Goal: Transaction & Acquisition: Purchase product/service

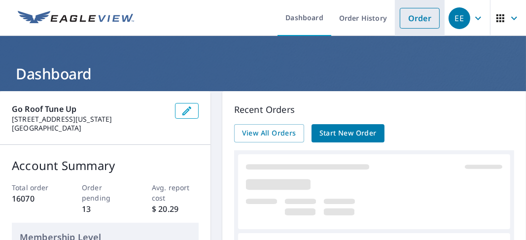
click at [404, 19] on link "Order" at bounding box center [419, 18] width 40 height 21
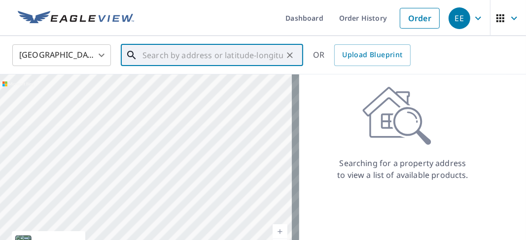
click at [145, 54] on input "text" at bounding box center [212, 55] width 140 height 28
paste input "[STREET_ADDRESS]"
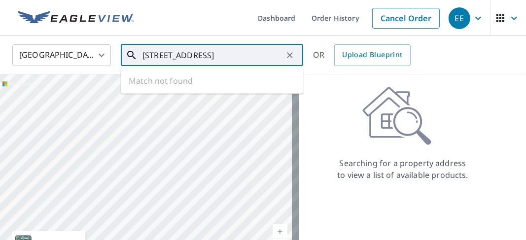
scroll to position [0, 19]
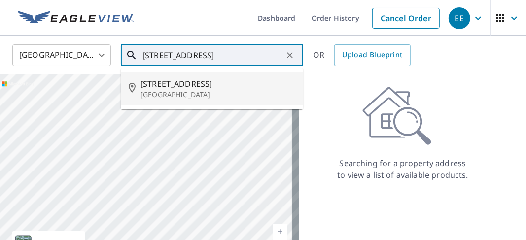
click at [195, 93] on p "[GEOGRAPHIC_DATA]" at bounding box center [217, 95] width 155 height 10
type input "[STREET_ADDRESS]"
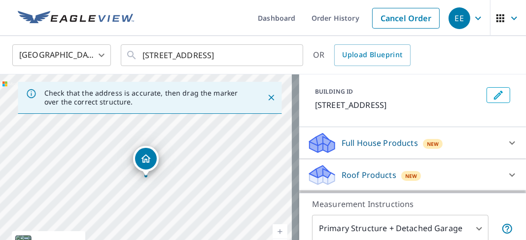
scroll to position [99, 0]
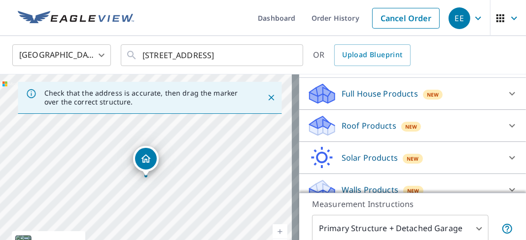
click at [323, 129] on icon at bounding box center [321, 129] width 25 height 12
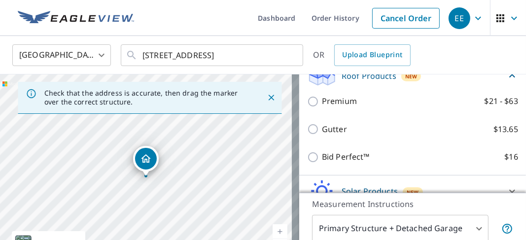
scroll to position [195, 0]
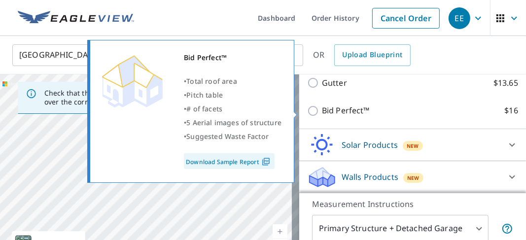
click at [307, 111] on input "Bid Perfect™ $16" at bounding box center [314, 111] width 15 height 12
checkbox input "true"
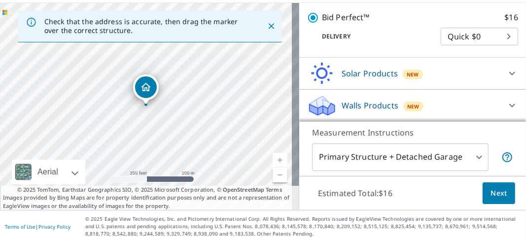
scroll to position [73, 0]
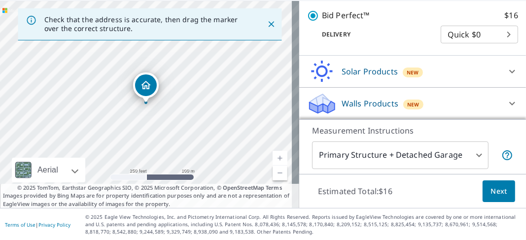
click at [490, 191] on span "Next" at bounding box center [498, 191] width 17 height 12
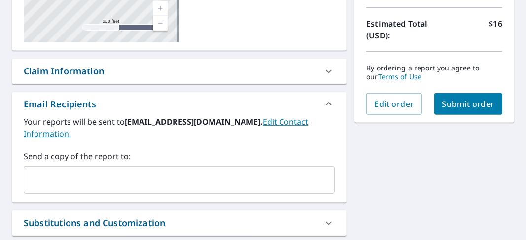
scroll to position [276, 0]
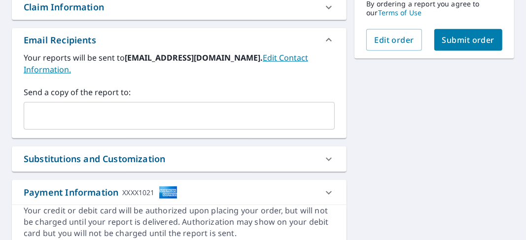
click at [31, 115] on input "text" at bounding box center [171, 115] width 287 height 19
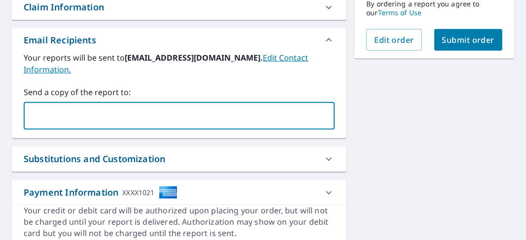
type input "[EMAIL_ADDRESS][DOMAIN_NAME]"
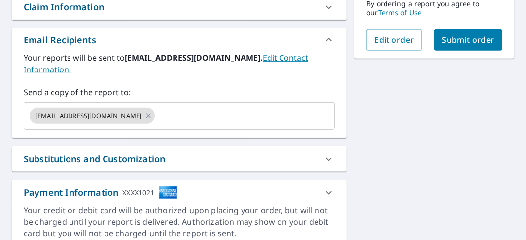
click at [183, 139] on div "[STREET_ADDRESS] A standard road map Aerial A detailed look from above Labels L…" at bounding box center [179, 35] width 334 height 425
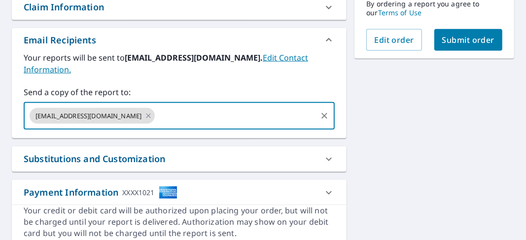
click at [451, 41] on span "Submit order" at bounding box center [468, 39] width 53 height 11
checkbox input "true"
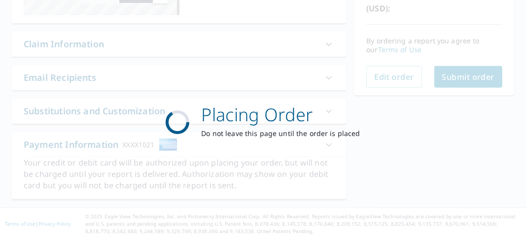
scroll to position [237, 0]
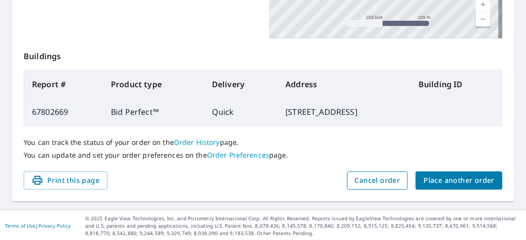
scroll to position [346, 0]
click at [433, 179] on span "Place another order" at bounding box center [458, 180] width 71 height 12
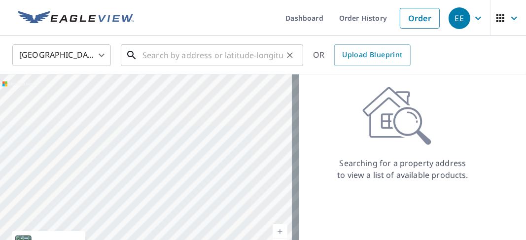
click at [145, 56] on input "text" at bounding box center [212, 55] width 140 height 28
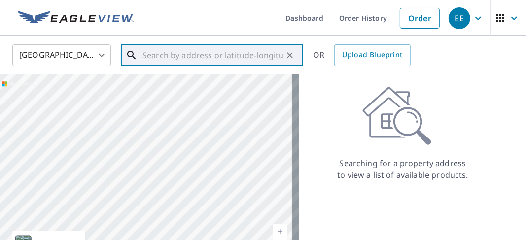
paste input "[STREET_ADDRESS]"
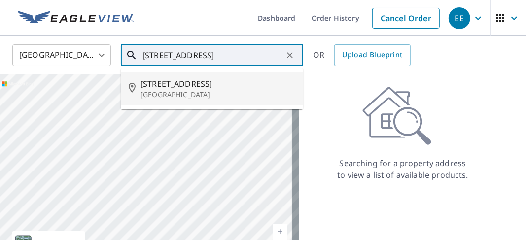
click at [178, 87] on span "[STREET_ADDRESS]" at bounding box center [217, 84] width 155 height 12
type input "[STREET_ADDRESS]"
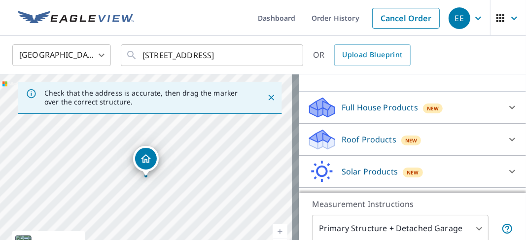
scroll to position [99, 0]
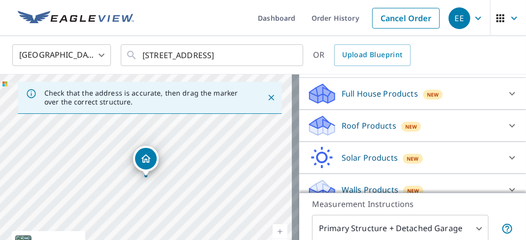
click at [315, 125] on icon at bounding box center [321, 122] width 25 height 12
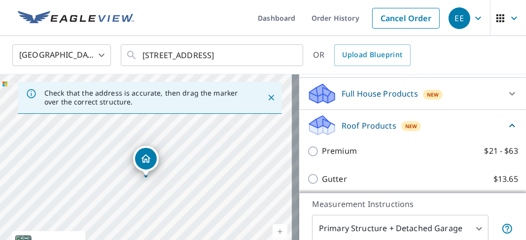
scroll to position [195, 0]
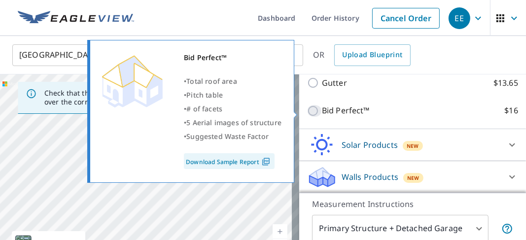
click at [308, 111] on input "Bid Perfect™ $16" at bounding box center [314, 111] width 15 height 12
checkbox input "true"
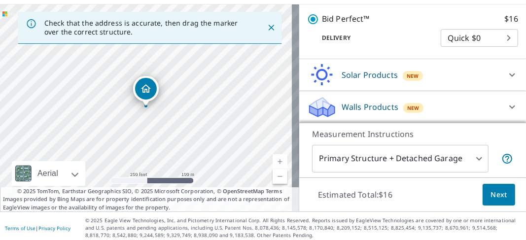
scroll to position [73, 0]
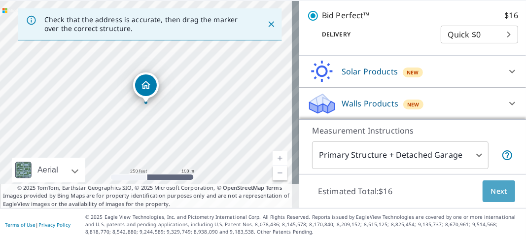
click at [490, 189] on span "Next" at bounding box center [498, 191] width 17 height 12
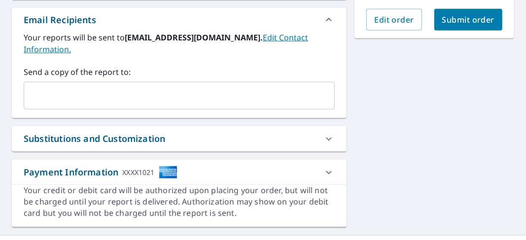
scroll to position [322, 0]
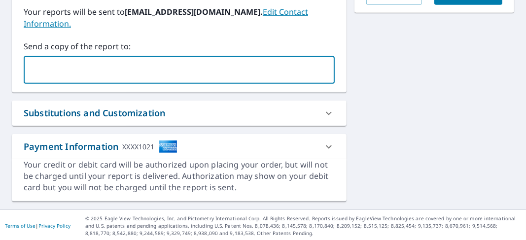
click at [34, 64] on input "text" at bounding box center [171, 70] width 287 height 19
type input "[EMAIL_ADDRESS][DOMAIN_NAME]"
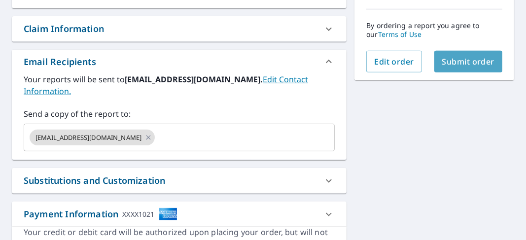
click at [447, 91] on div "[STREET_ADDRESS] Aerial Road A standard road map Aerial A detailed look from ab…" at bounding box center [263, 56] width 526 height 440
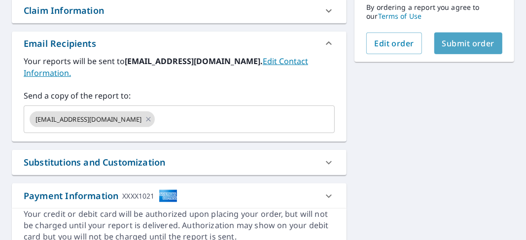
click at [442, 43] on span "Submit order" at bounding box center [468, 43] width 53 height 11
checkbox input "true"
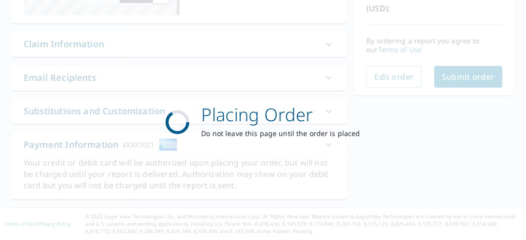
scroll to position [237, 0]
